Goal: Task Accomplishment & Management: Manage account settings

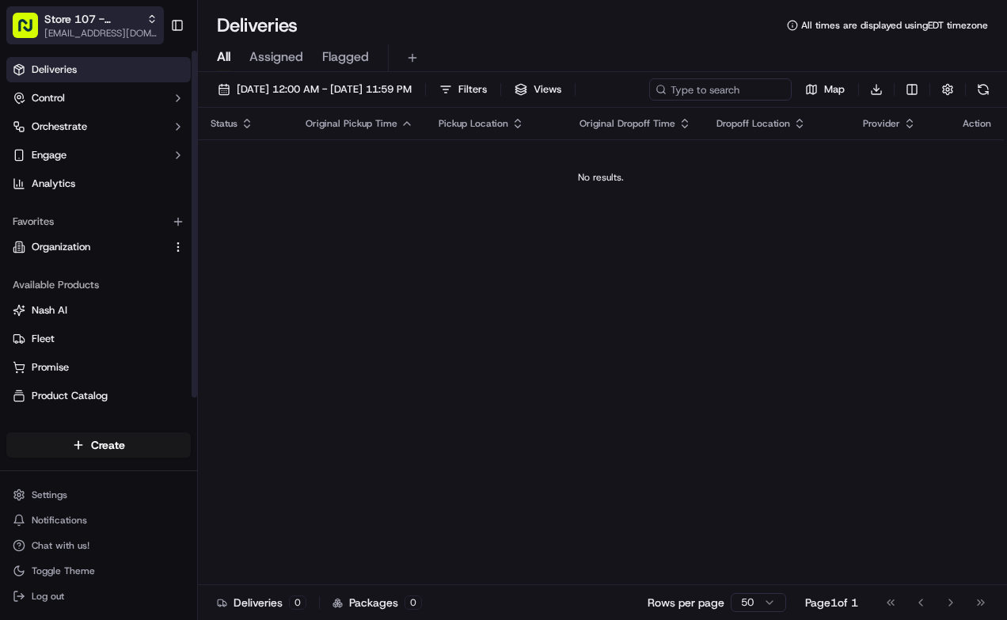
click at [142, 25] on div "Store 107 - Prentice Hospital (Just Salad)" at bounding box center [100, 19] width 113 height 16
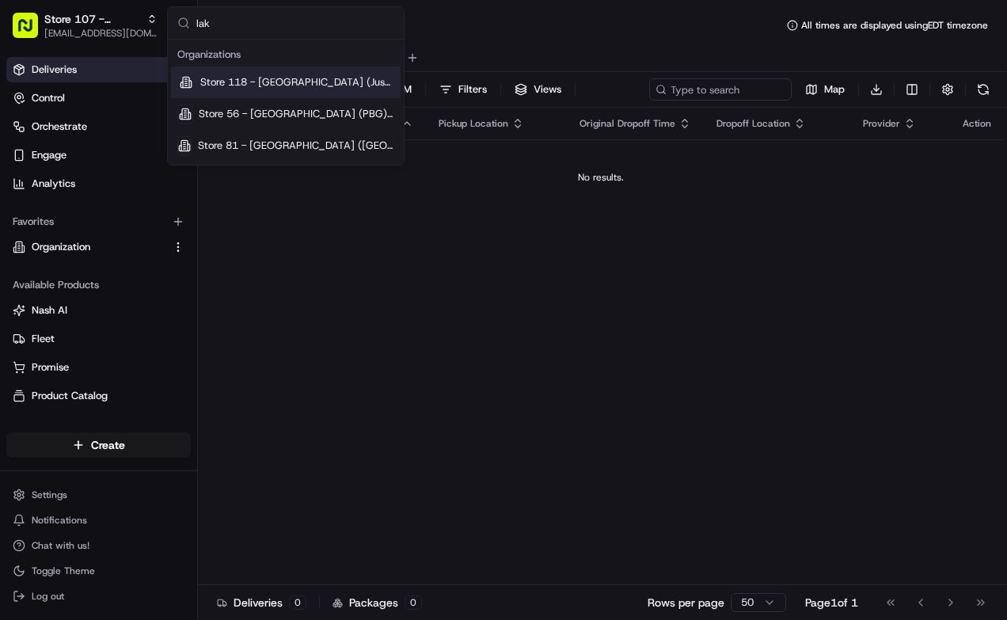
type input "lak"
click at [255, 73] on div "Store 118 - [GEOGRAPHIC_DATA] (Just Salad)" at bounding box center [286, 82] width 230 height 32
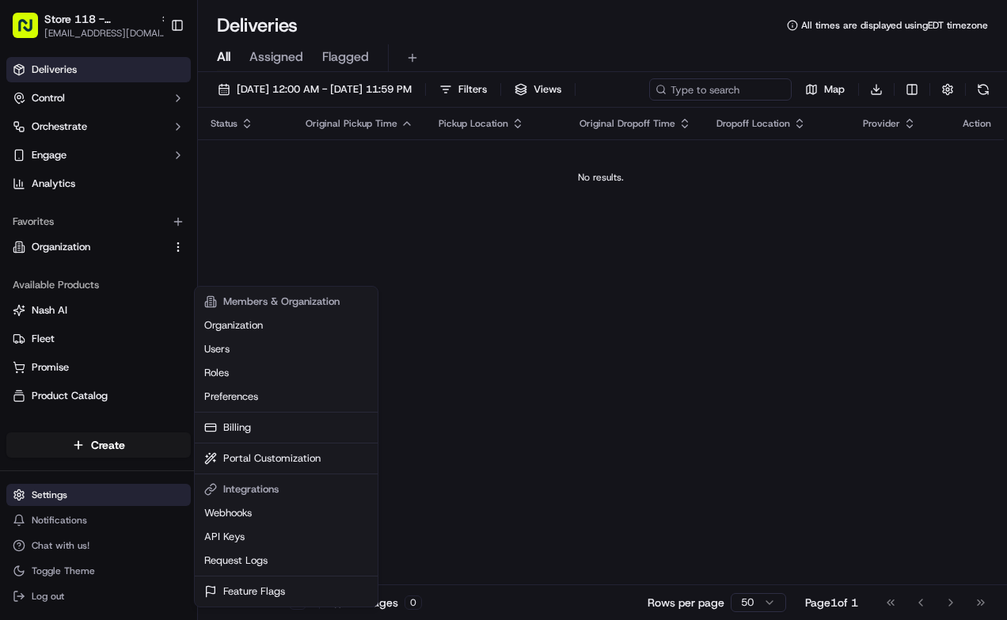
click at [74, 491] on html "Store 118 - Lakeview (Just Salad) [EMAIL_ADDRESS][DOMAIN_NAME] Toggle Sidebar D…" at bounding box center [503, 310] width 1007 height 620
click at [248, 351] on link "Users" at bounding box center [286, 349] width 176 height 24
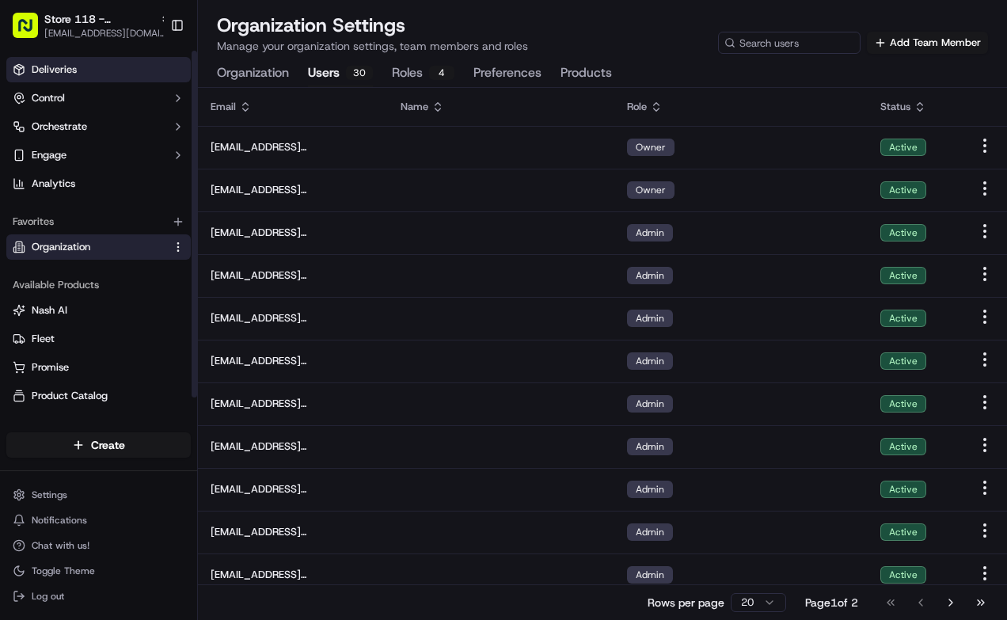
click at [73, 78] on link "Deliveries" at bounding box center [98, 69] width 184 height 25
